Goal: Book appointment/travel/reservation

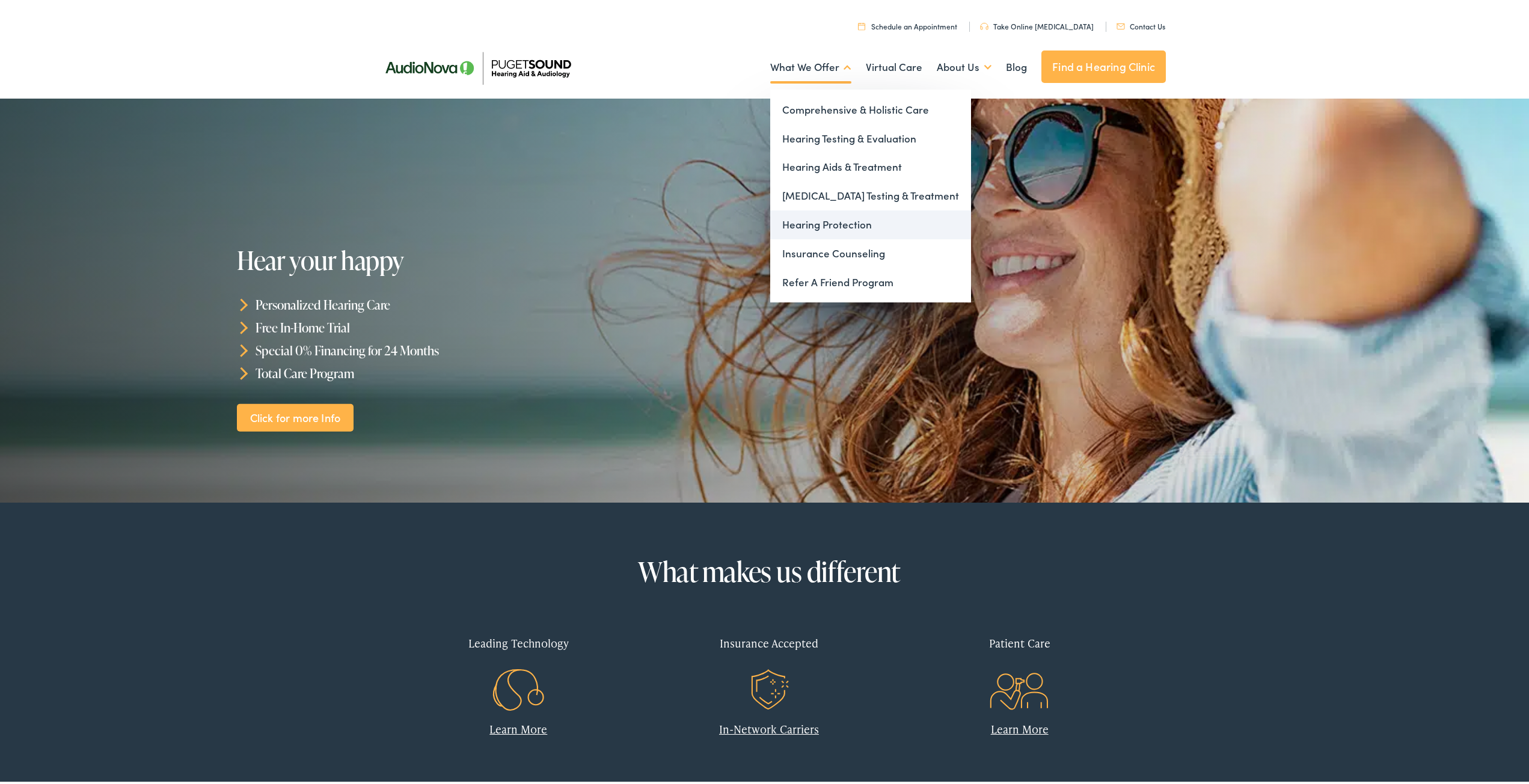
click at [845, 223] on link "Hearing Protection" at bounding box center [870, 223] width 201 height 29
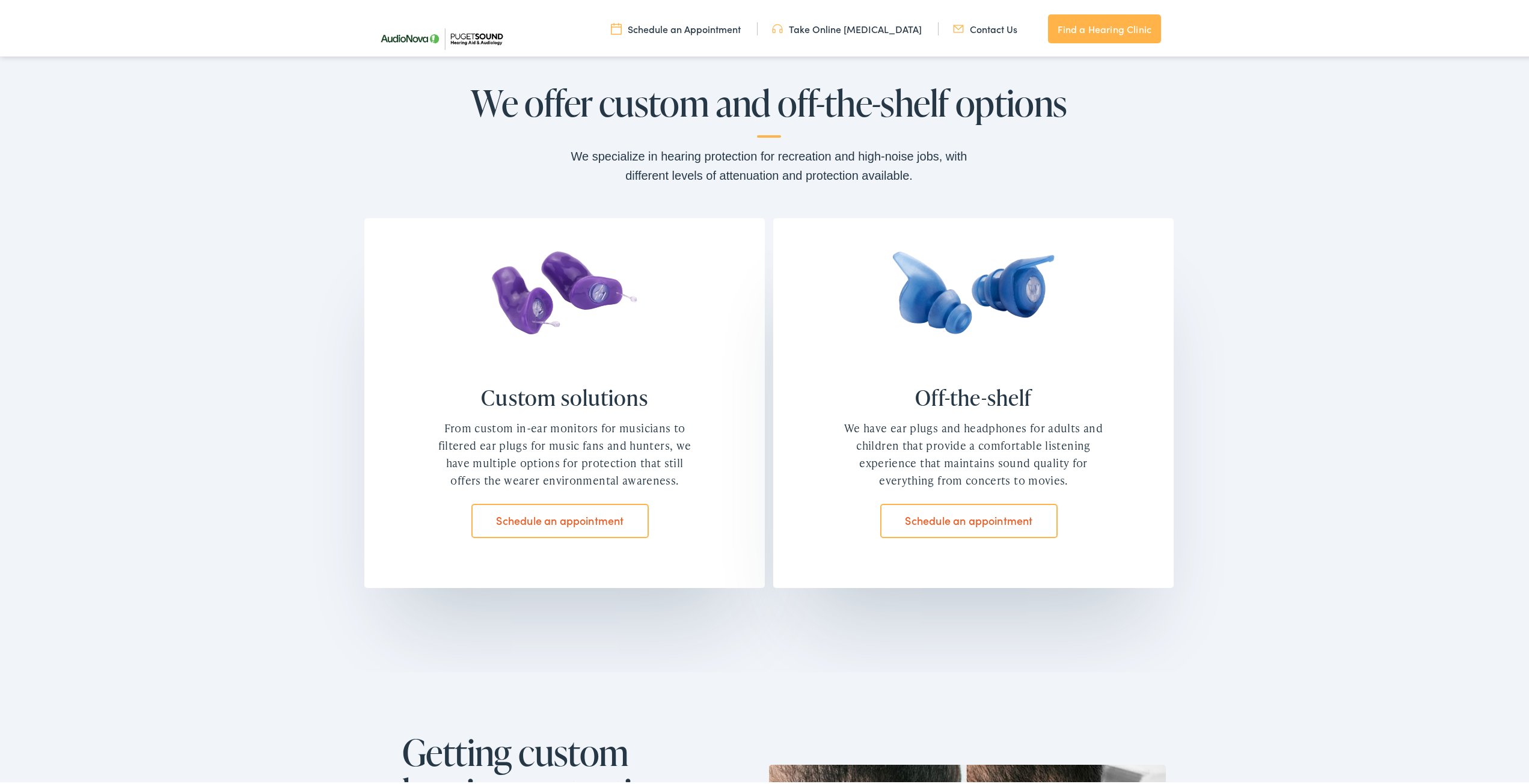
scroll to position [902, 0]
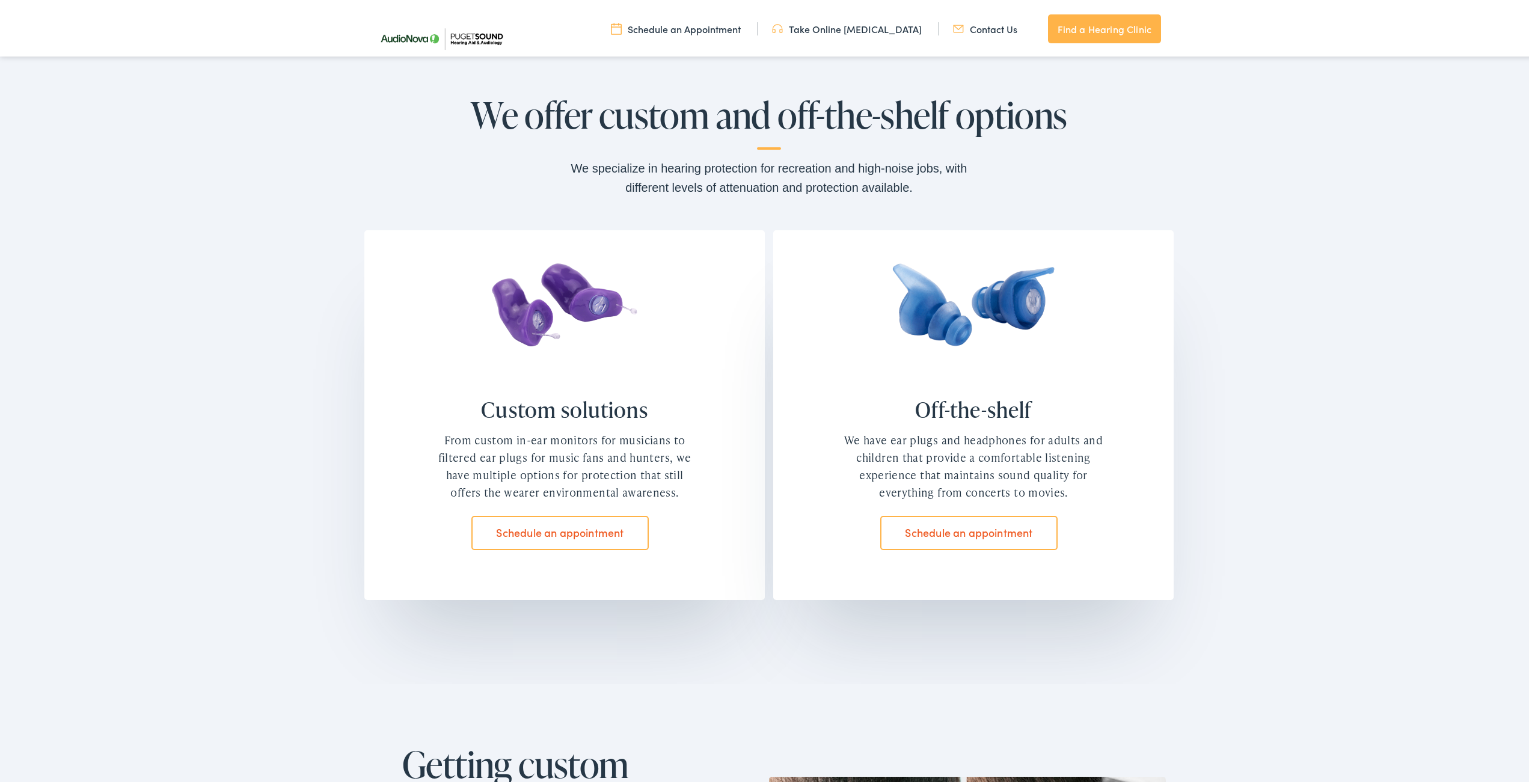
click at [602, 540] on link "Schedule an appointment" at bounding box center [560, 530] width 177 height 34
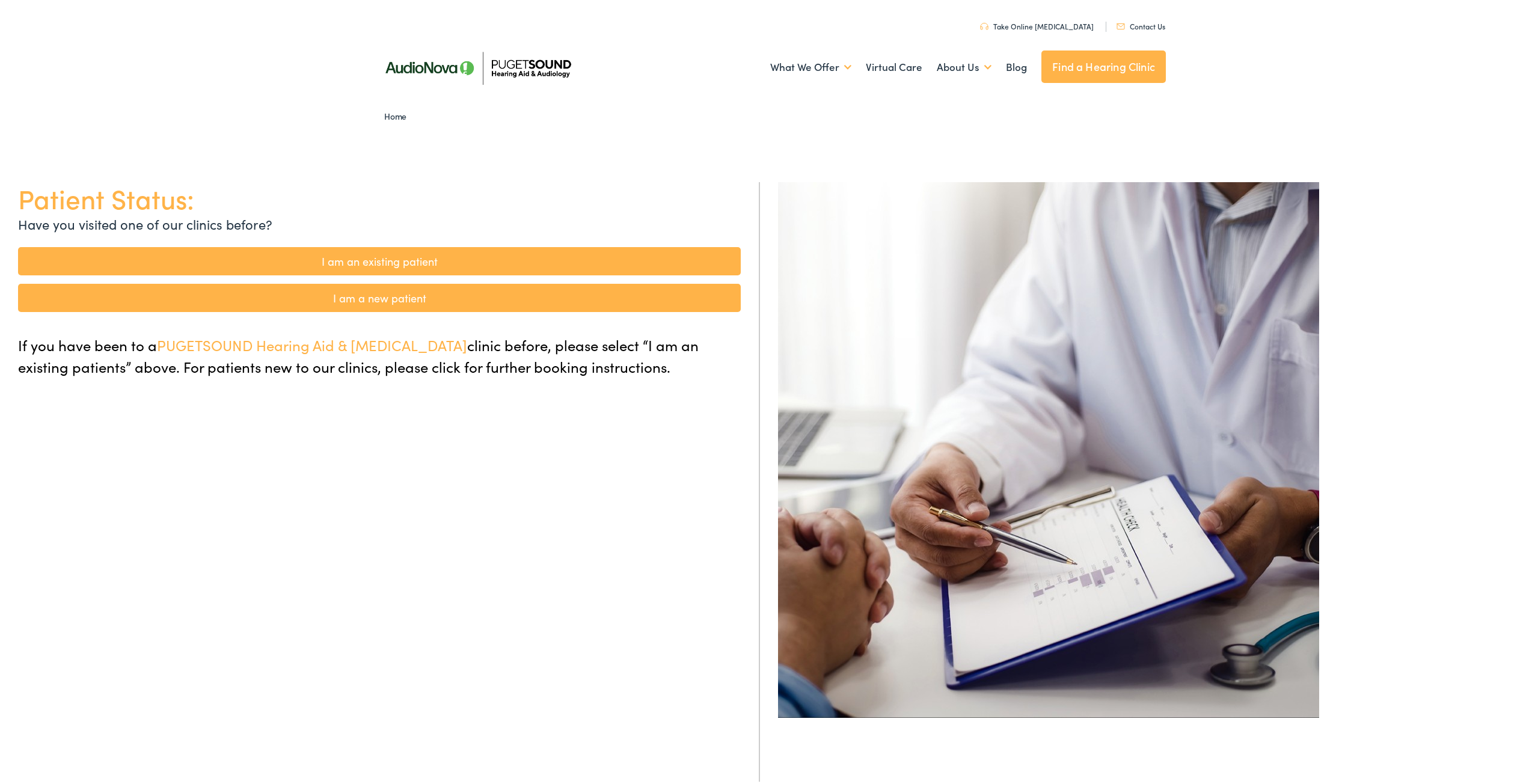
click at [334, 300] on link "I am a new patient" at bounding box center [379, 296] width 723 height 29
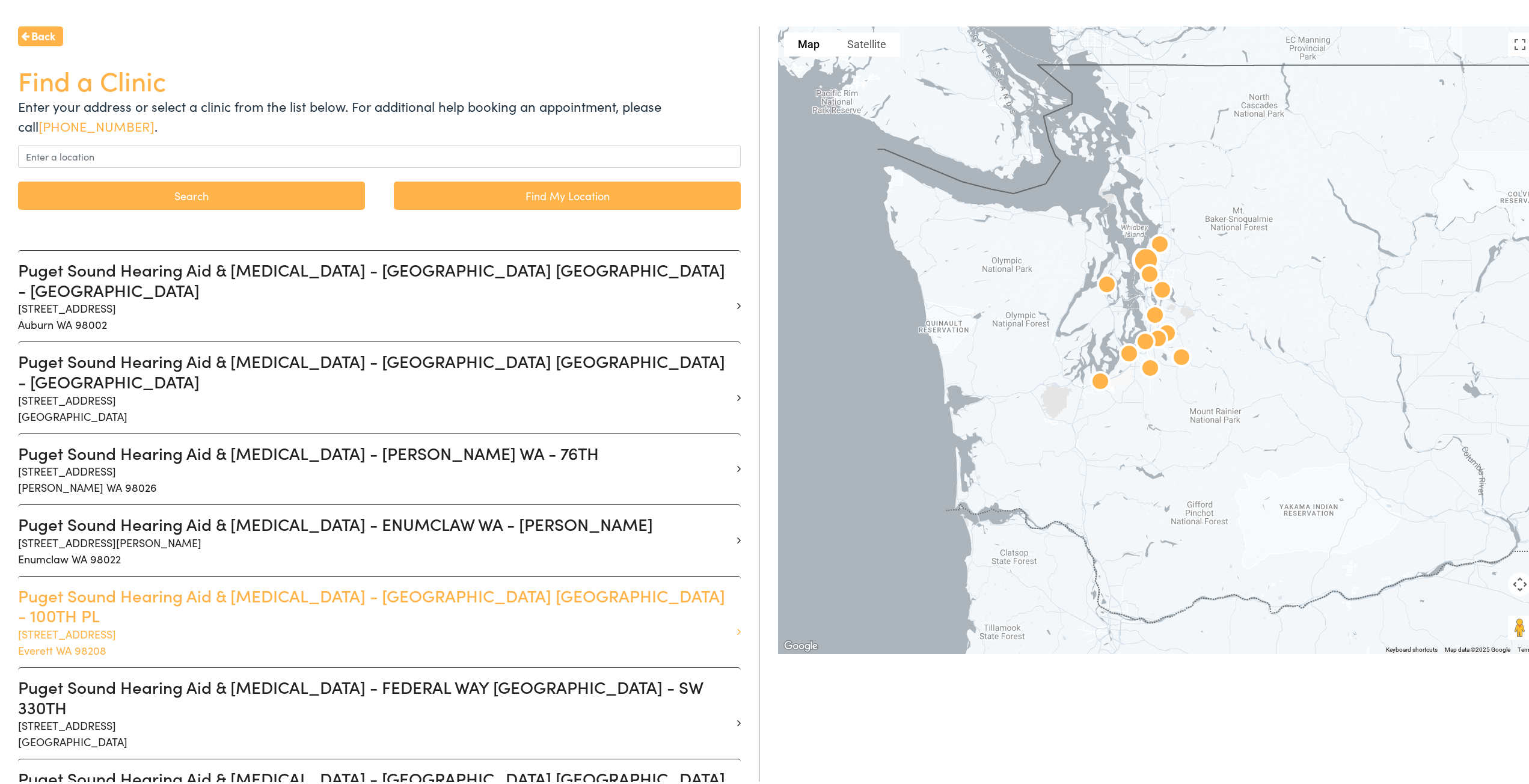
scroll to position [180, 0]
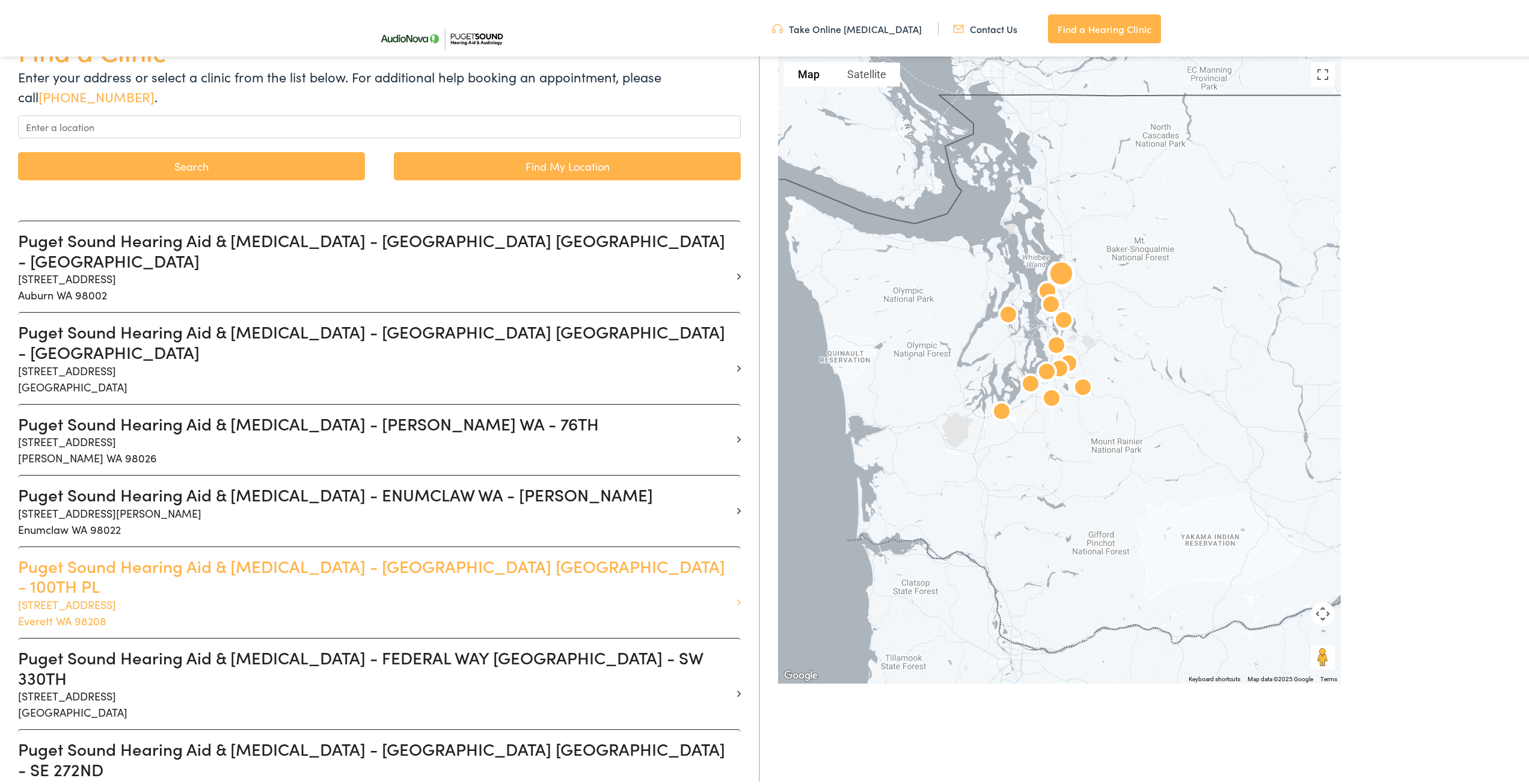
click at [630, 594] on p "[STREET_ADDRESS]" at bounding box center [374, 610] width 713 height 33
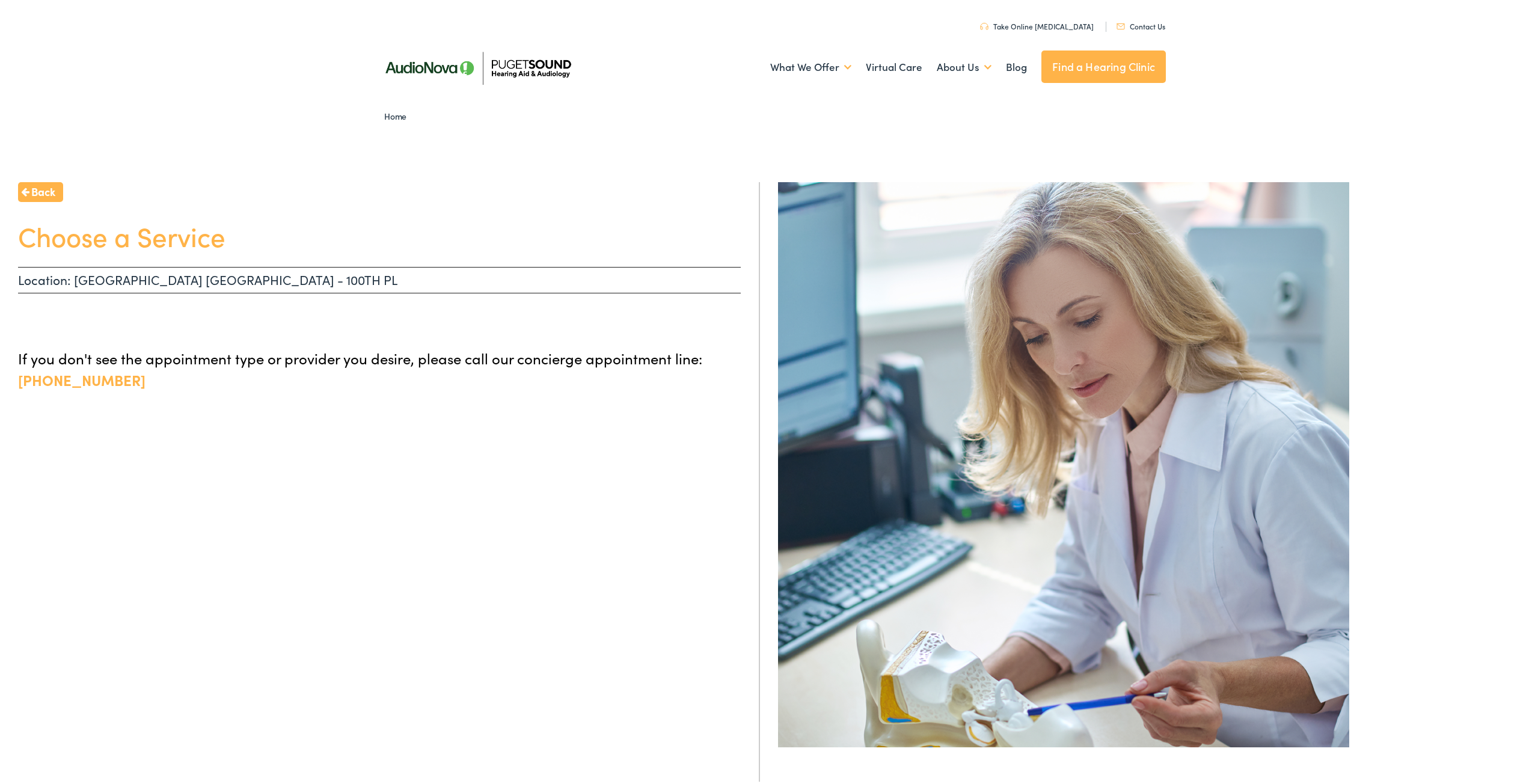
click at [43, 198] on link "Back" at bounding box center [40, 190] width 45 height 20
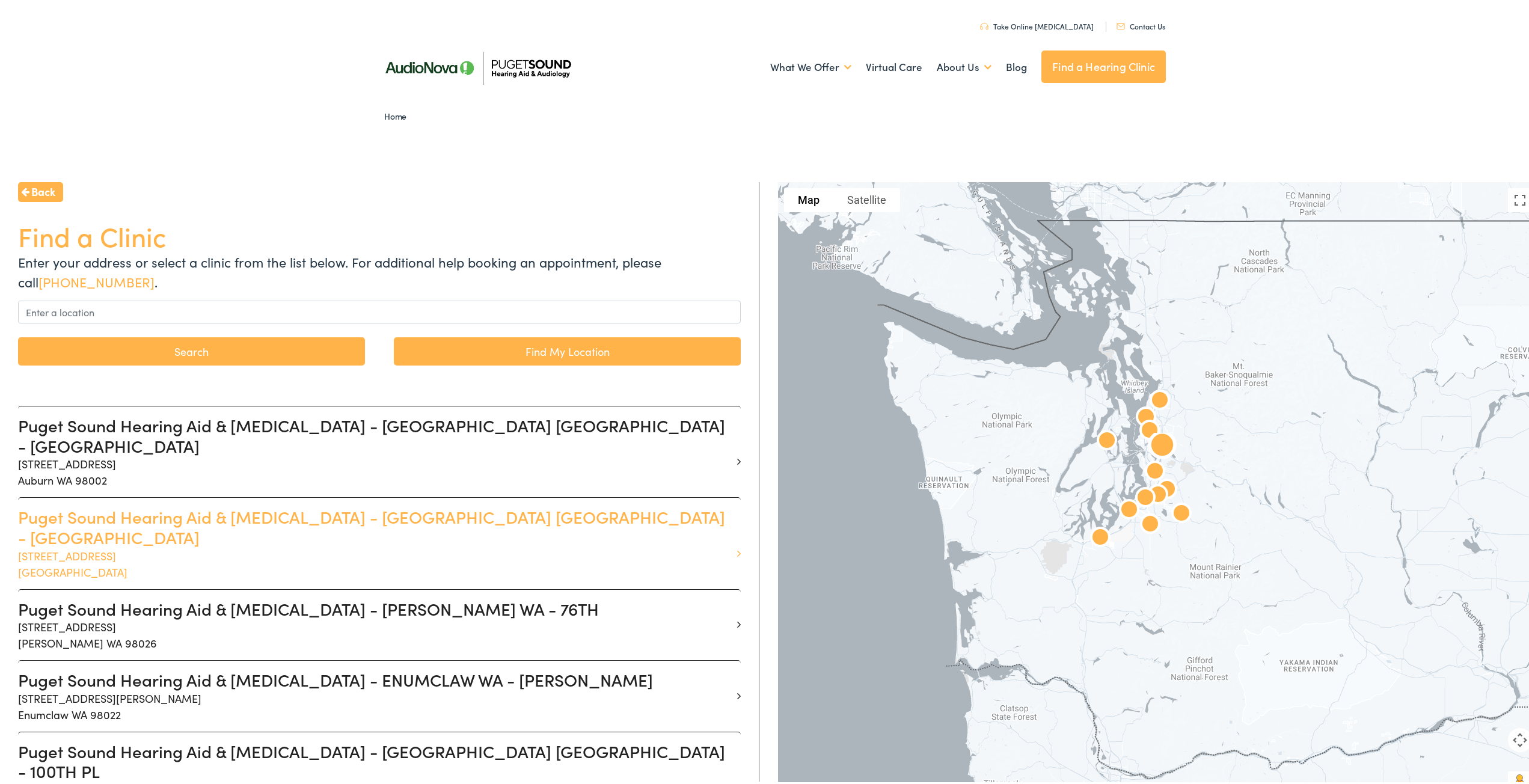
click at [479, 545] on p "[STREET_ADDRESS]" at bounding box center [374, 561] width 713 height 33
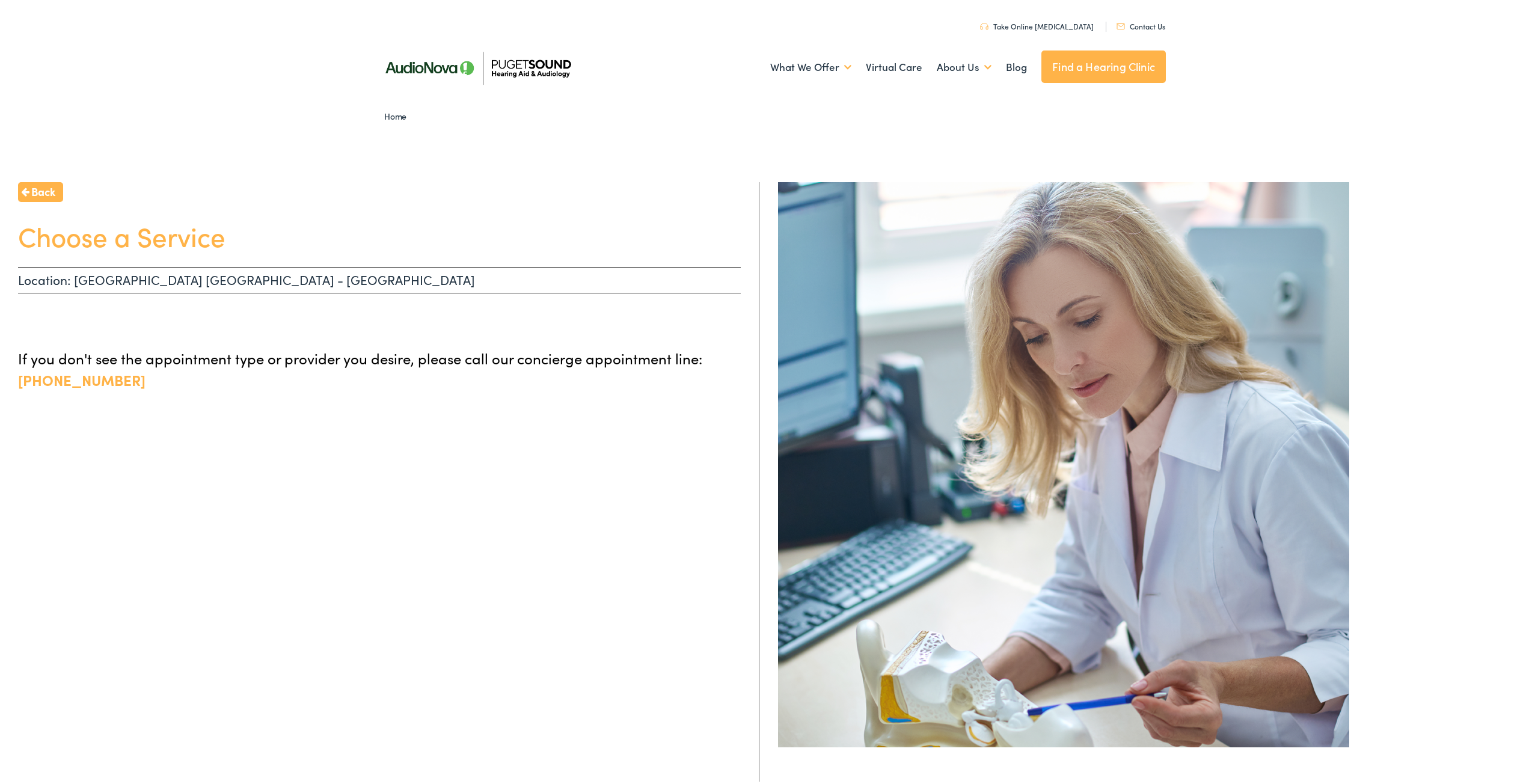
click at [18, 189] on div "Back Choose a Service Location: [GEOGRAPHIC_DATA] [GEOGRAPHIC_DATA] - [GEOGRAPH…" at bounding box center [380, 572] width 760 height 784
click at [28, 189] on icon at bounding box center [25, 189] width 8 height 9
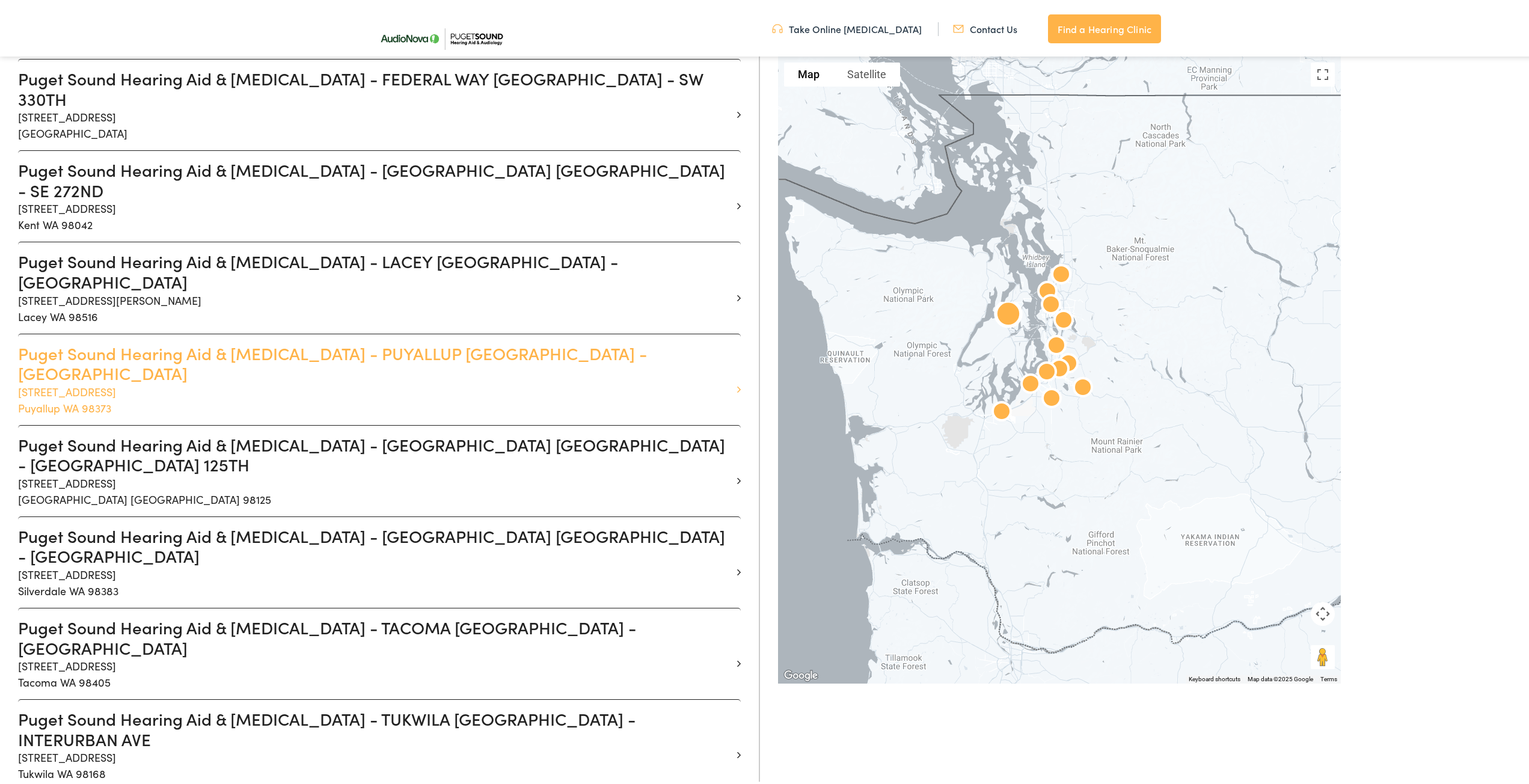
scroll to position [748, 0]
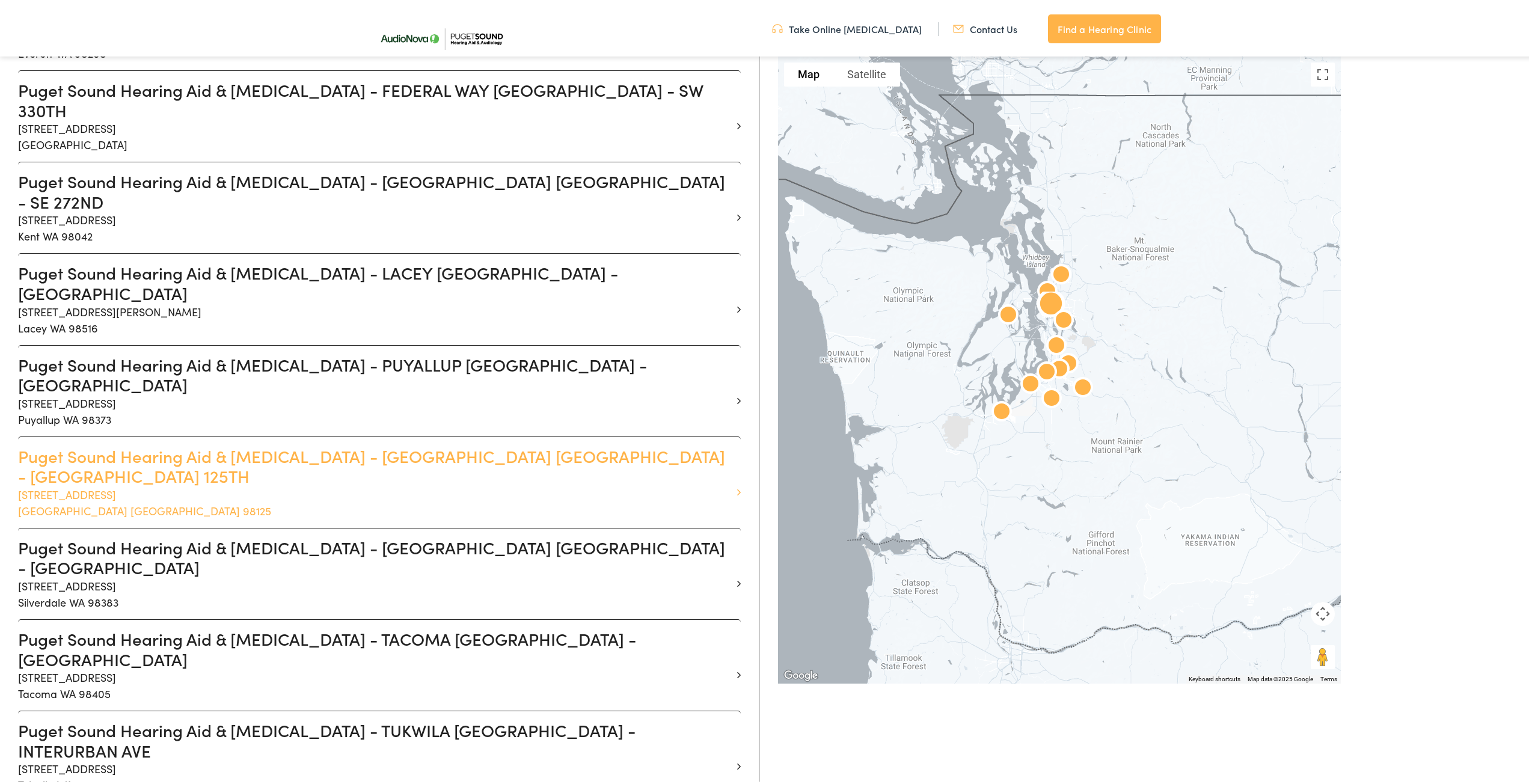
click at [351, 484] on p "[STREET_ADDRESS]" at bounding box center [374, 500] width 713 height 33
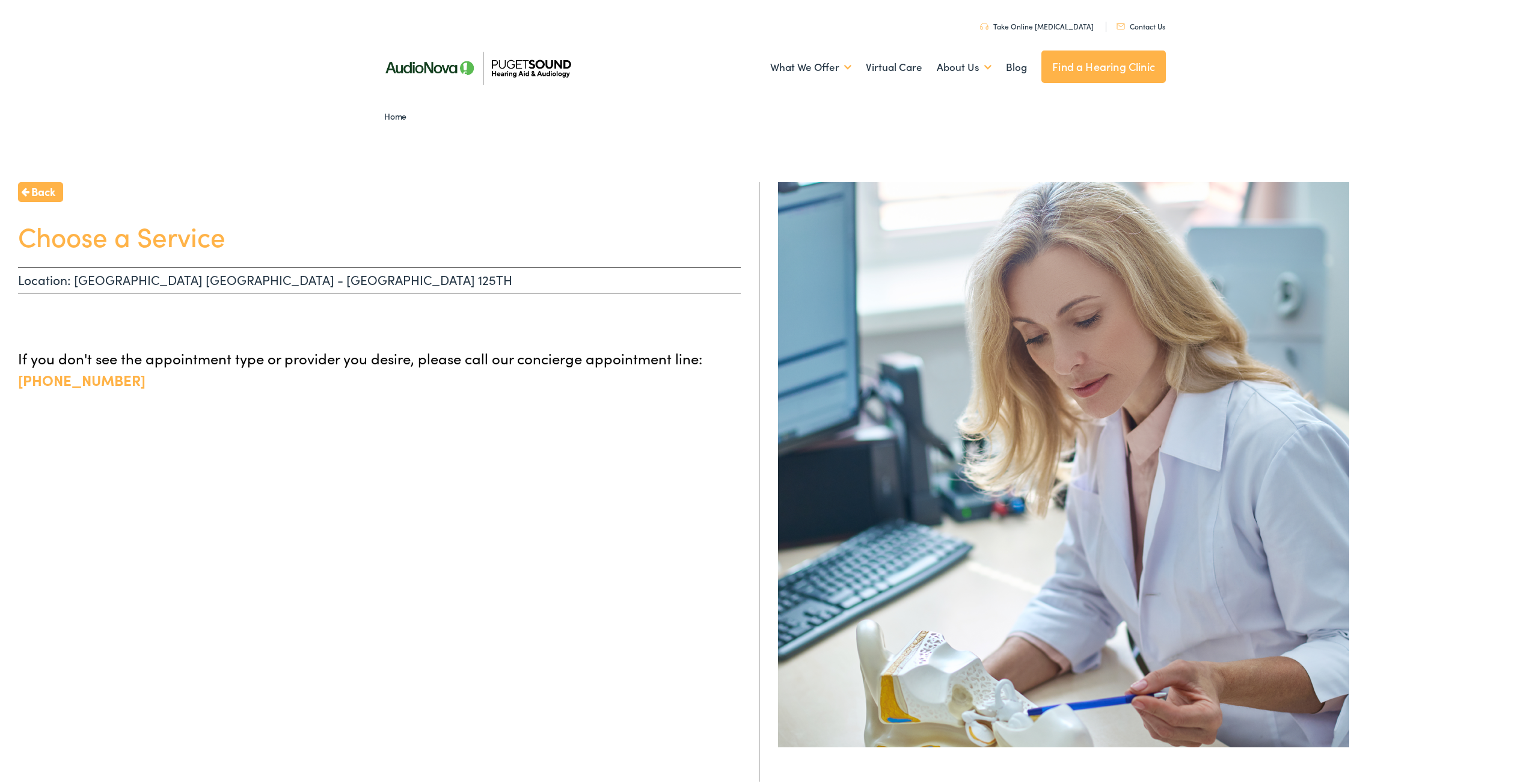
click at [163, 291] on div "Back Choose a Service Location: [GEOGRAPHIC_DATA] [GEOGRAPHIC_DATA] - [GEOGRAPH…" at bounding box center [380, 572] width 760 height 784
click at [132, 336] on div "Back Choose a Service Location: [GEOGRAPHIC_DATA] [GEOGRAPHIC_DATA] - [GEOGRAPH…" at bounding box center [380, 572] width 760 height 784
click at [395, 250] on h1 "Choose a Service" at bounding box center [379, 234] width 723 height 32
click at [393, 72] on img at bounding box center [477, 66] width 211 height 74
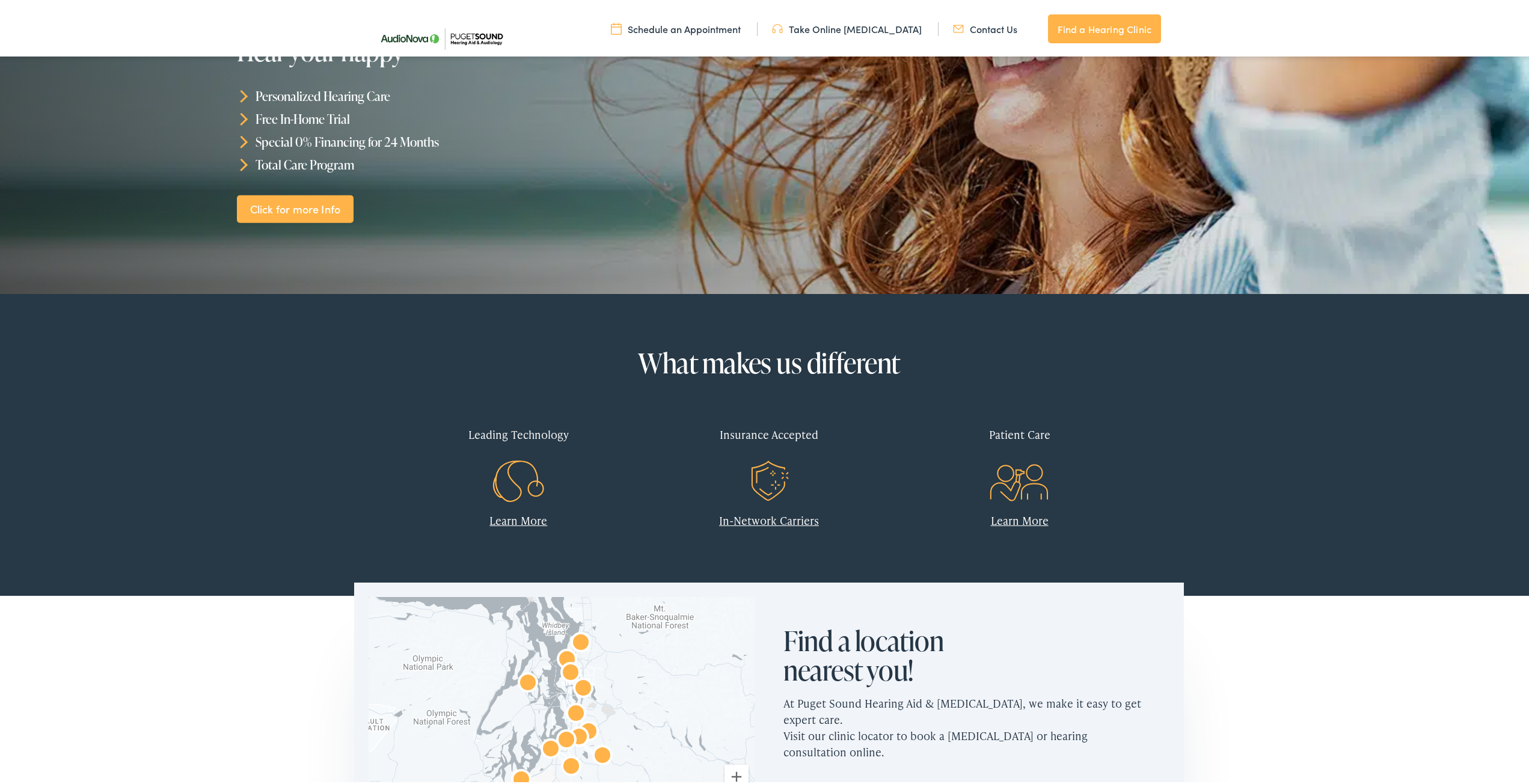
scroll to position [421, 0]
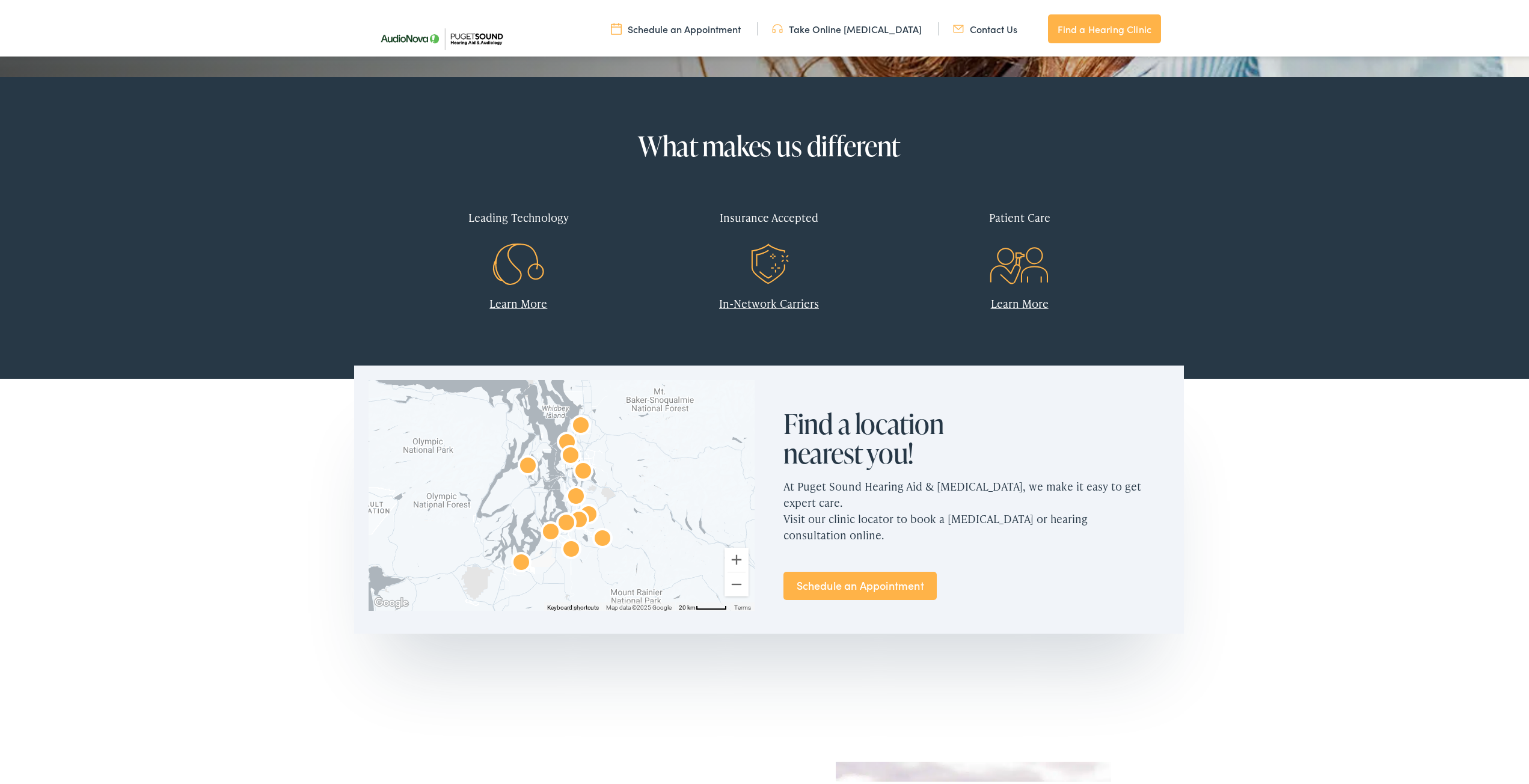
click at [731, 375] on div "To navigate the map with touch gestures double-tap and hold your finger on the …" at bounding box center [769, 509] width 1538 height 268
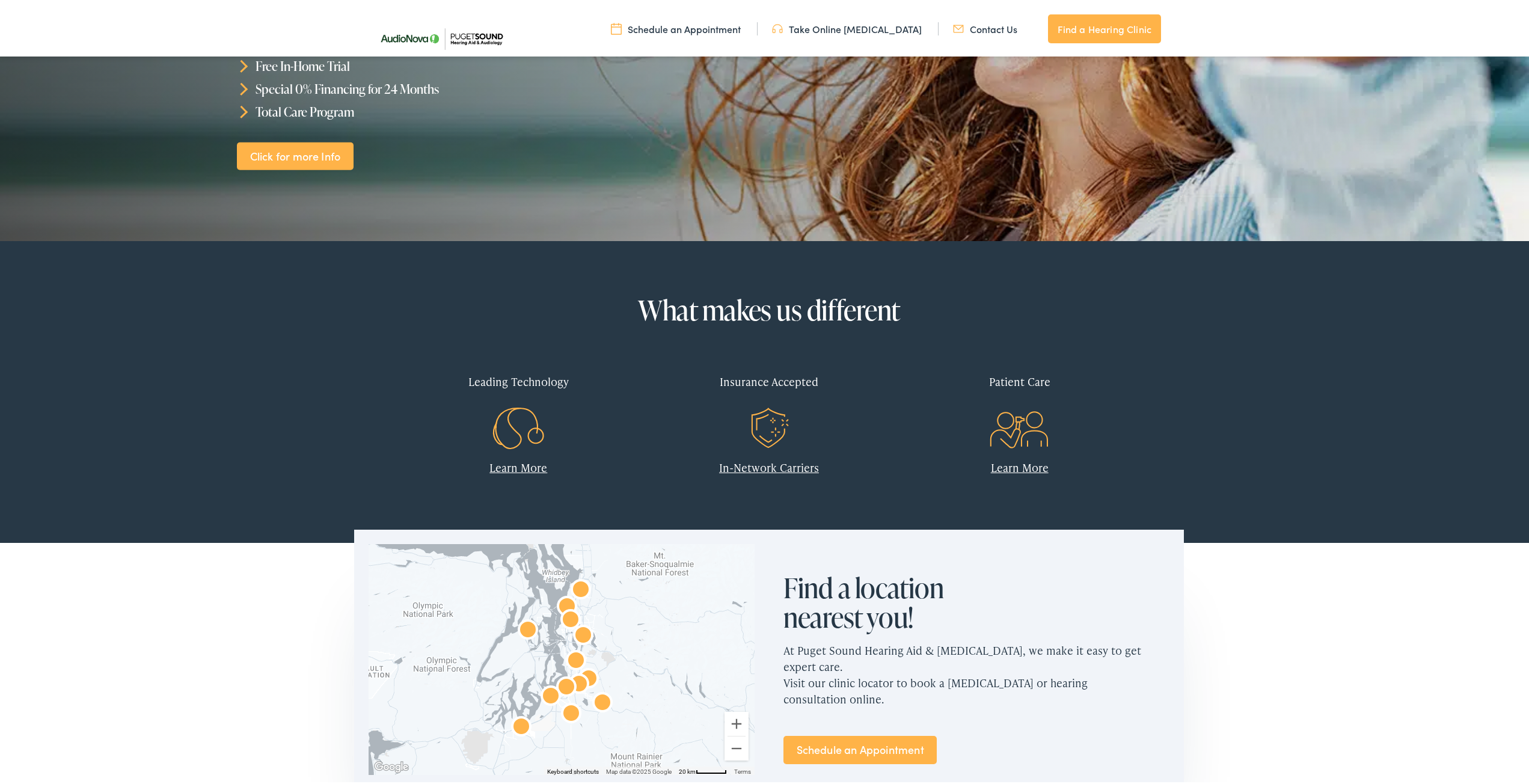
scroll to position [240, 0]
